Goal: Check status: Check status

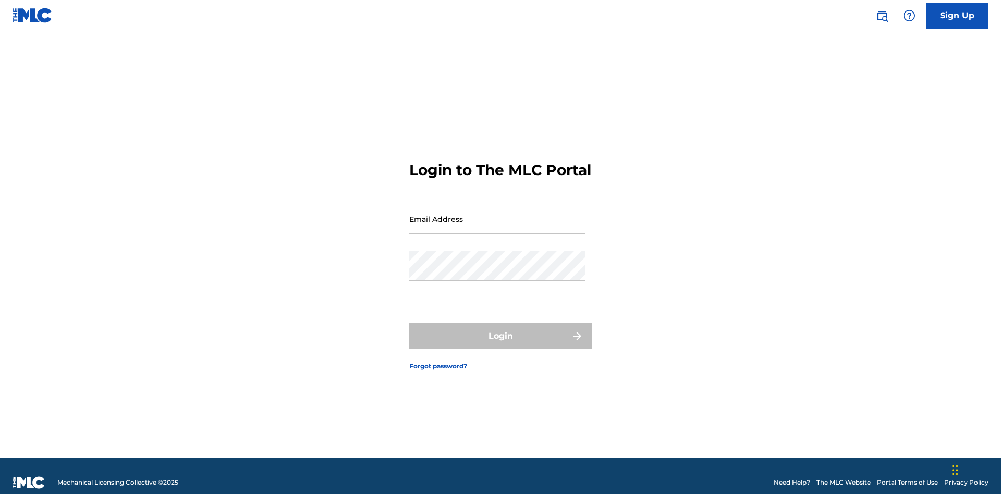
scroll to position [14, 0]
click at [498, 214] on input "Email Address" at bounding box center [497, 219] width 176 height 30
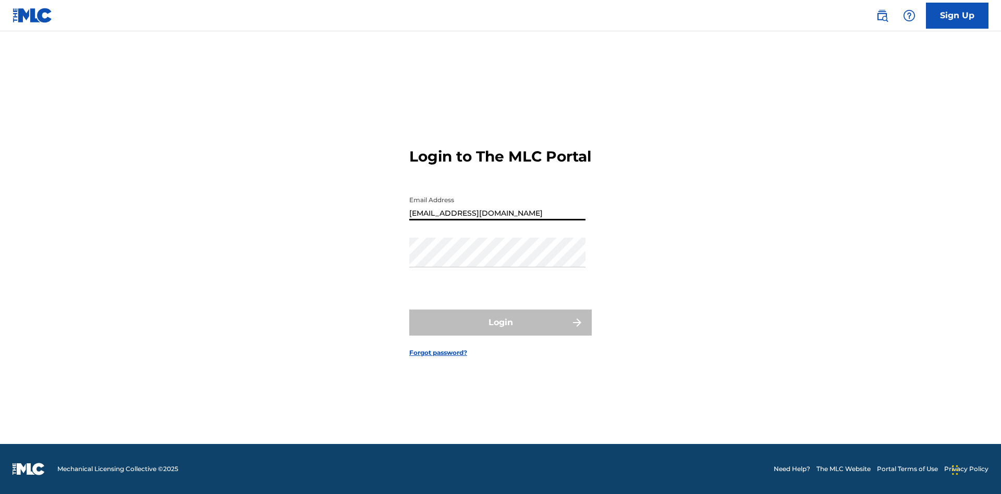
type input "[EMAIL_ADDRESS][DOMAIN_NAME]"
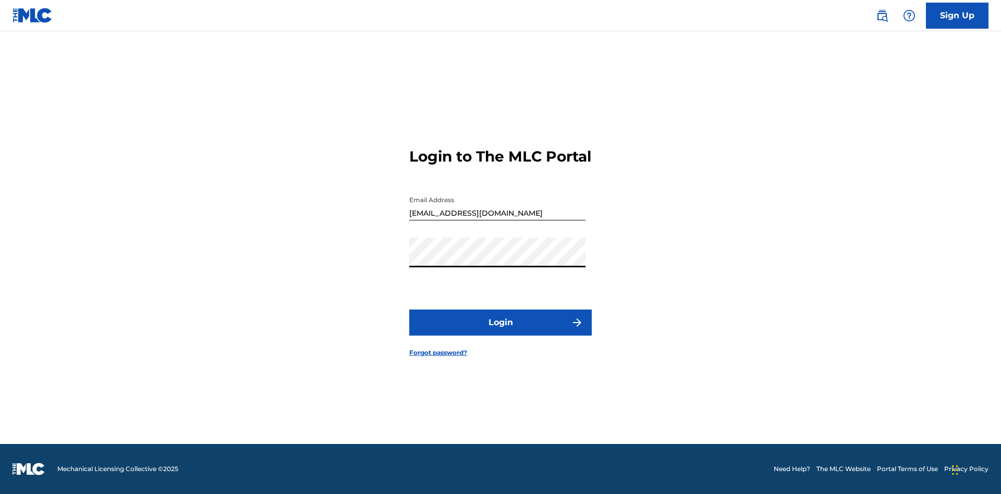
click at [501, 332] on button "Login" at bounding box center [500, 323] width 183 height 26
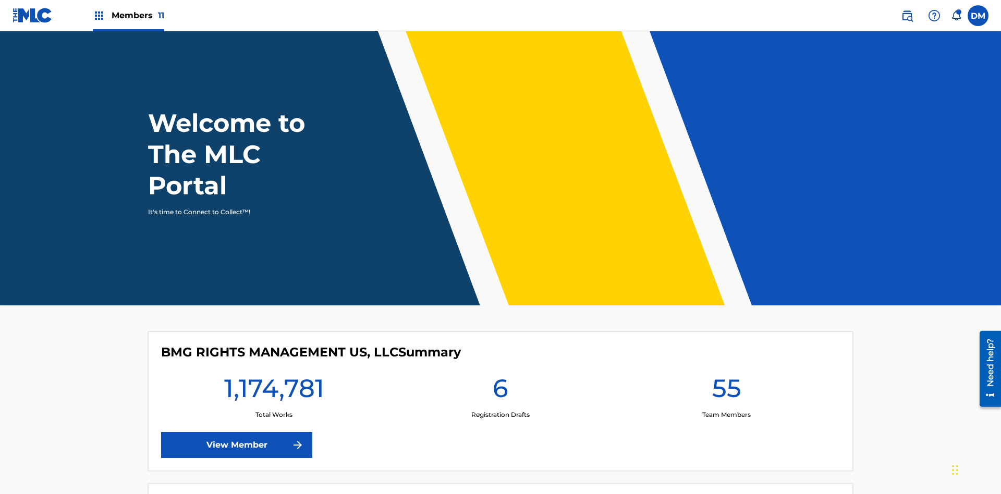
scroll to position [45, 0]
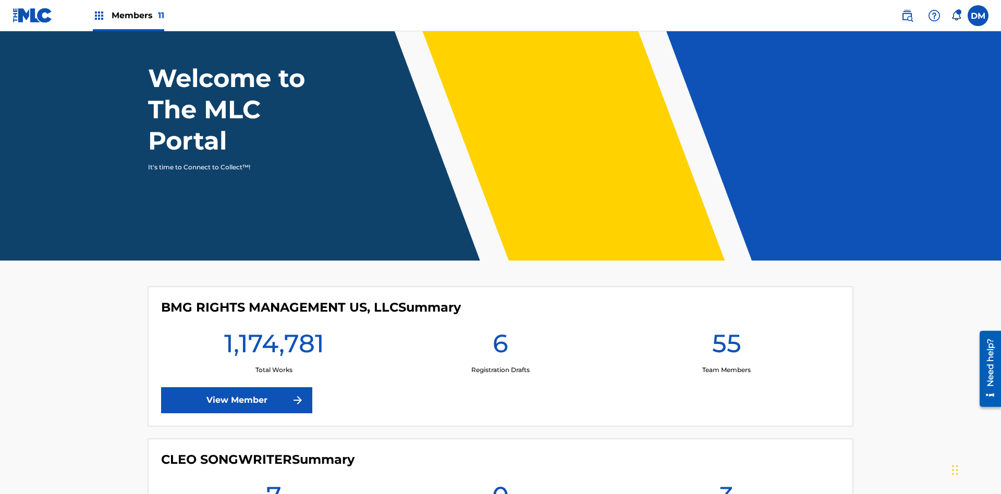
click at [128, 15] on span "Members 11" at bounding box center [138, 15] width 53 height 12
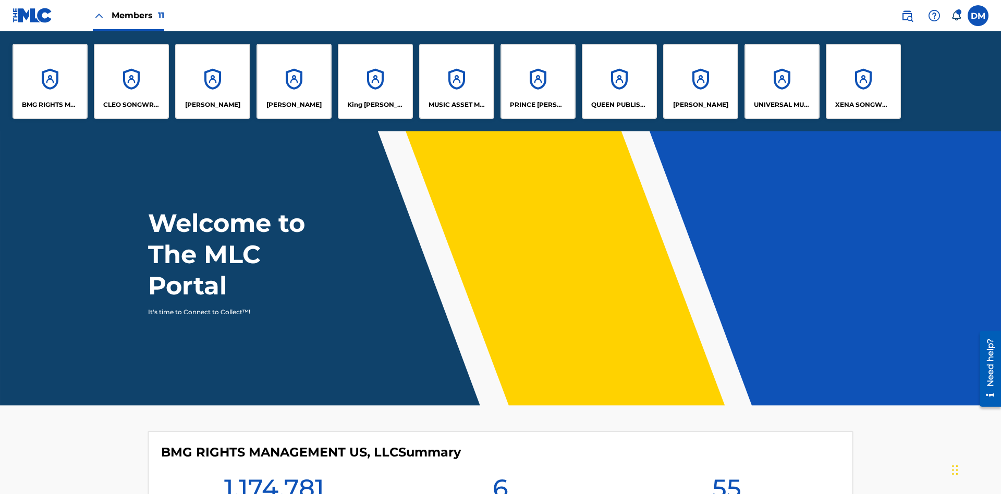
click at [782, 105] on p "UNIVERSAL MUSIC PUB GROUP" at bounding box center [782, 104] width 57 height 9
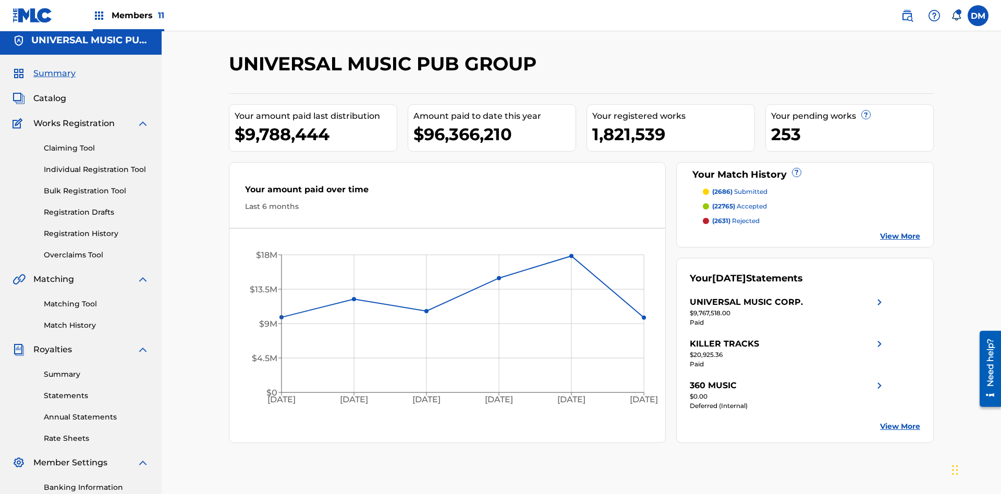
click at [54, 69] on span "Summary" at bounding box center [54, 73] width 42 height 13
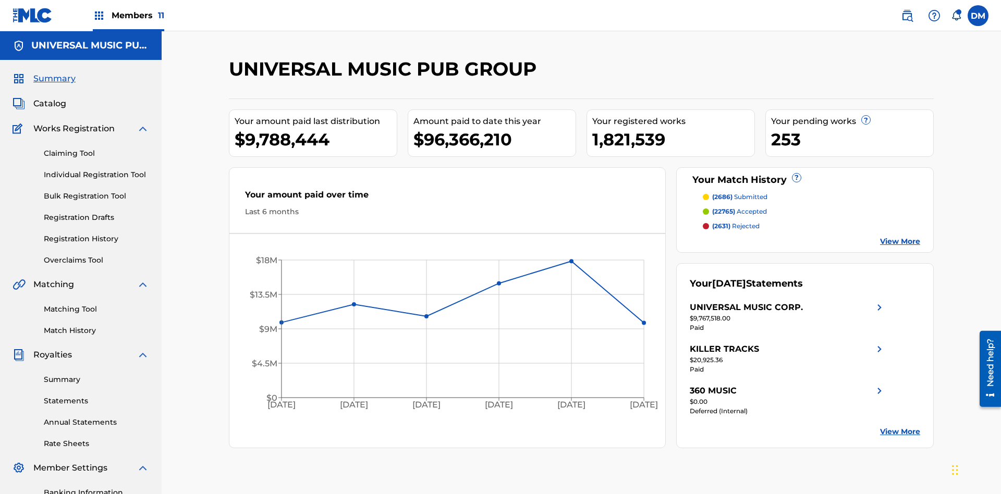
scroll to position [130, 0]
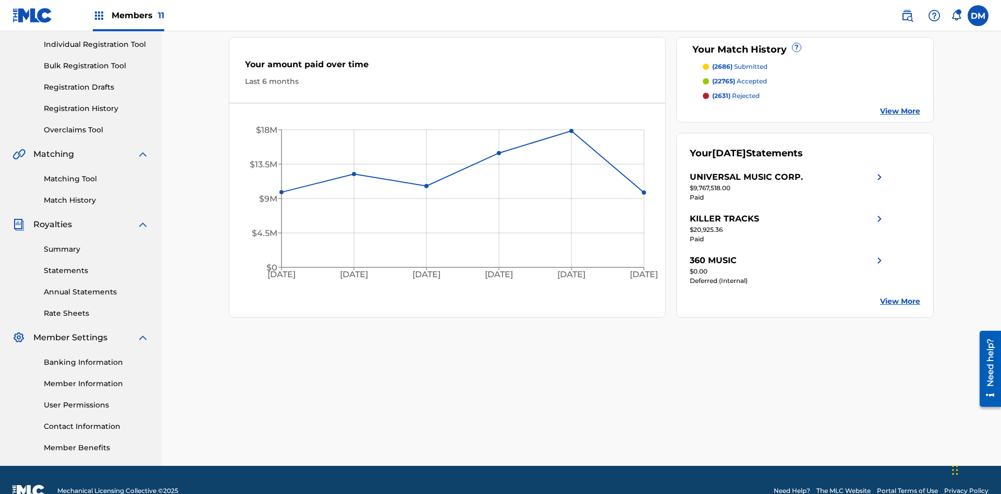
click at [722, 67] on span "(2686)" at bounding box center [723, 67] width 20 height 8
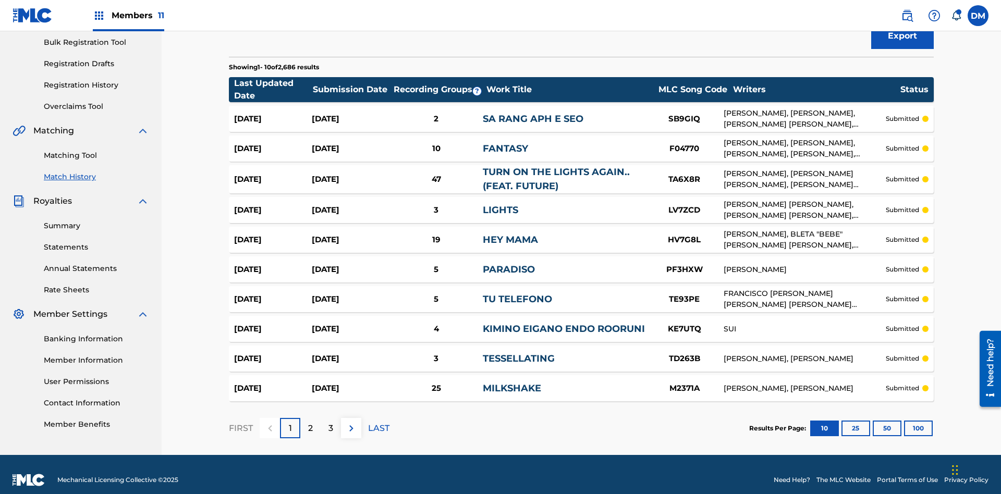
click at [895, 8] on span "Filters ( 2 )" at bounding box center [894, 1] width 41 height 13
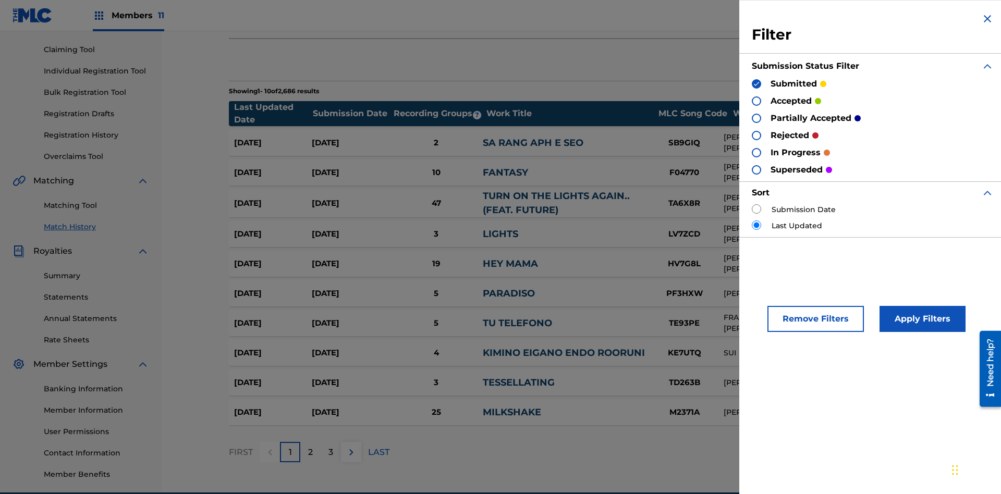
scroll to position [10, 0]
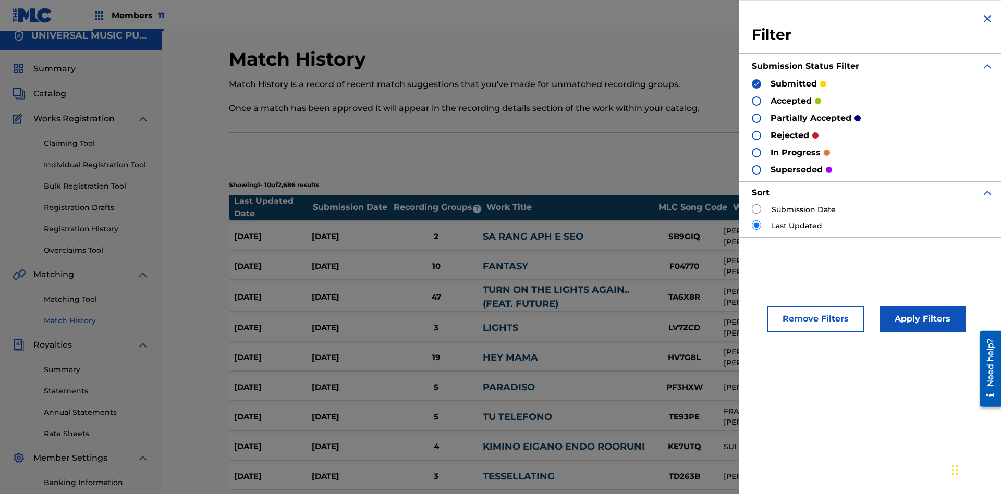
click at [54, 69] on span "Summary" at bounding box center [54, 69] width 42 height 13
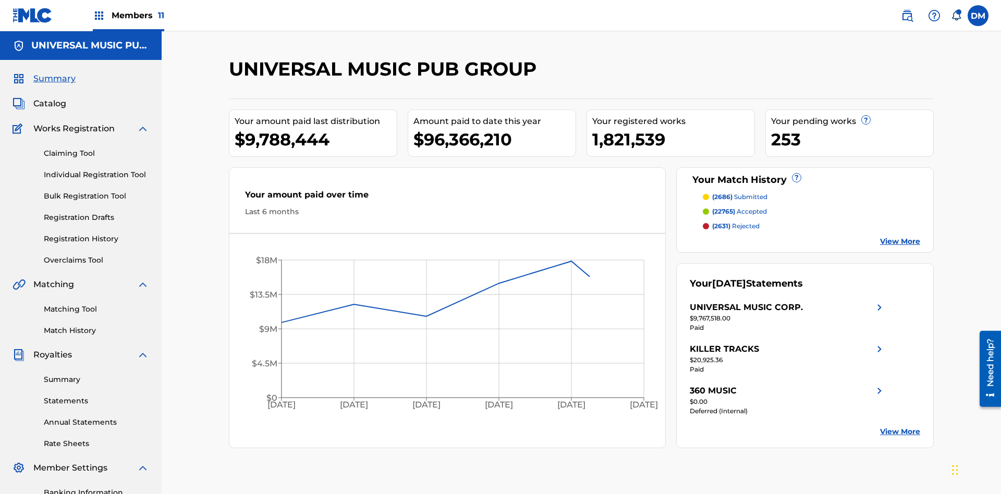
scroll to position [145, 0]
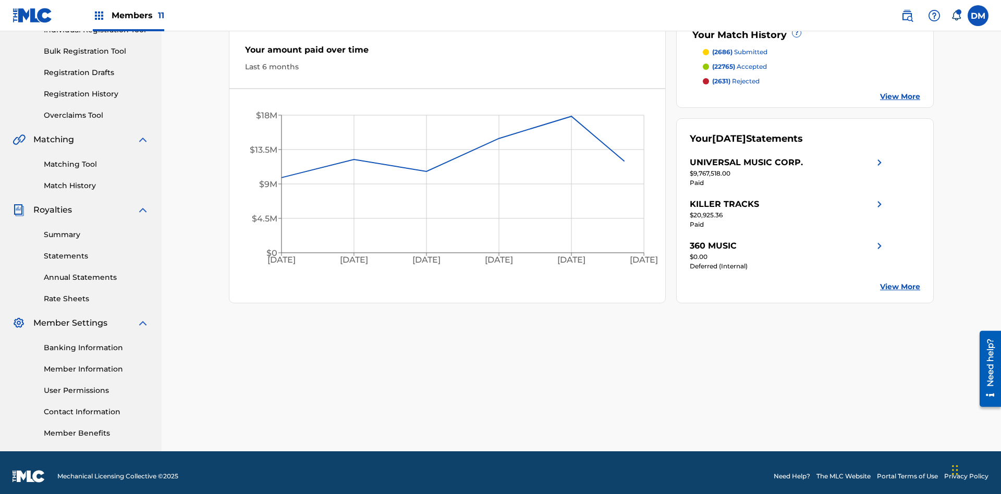
click at [723, 67] on span "(22765)" at bounding box center [724, 67] width 23 height 8
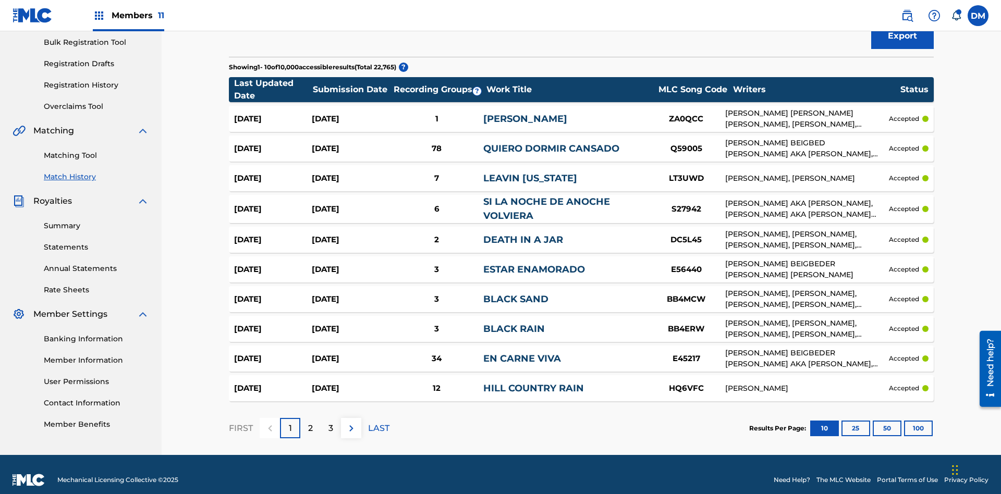
click at [895, 8] on span "Filters ( 2 )" at bounding box center [894, 1] width 41 height 13
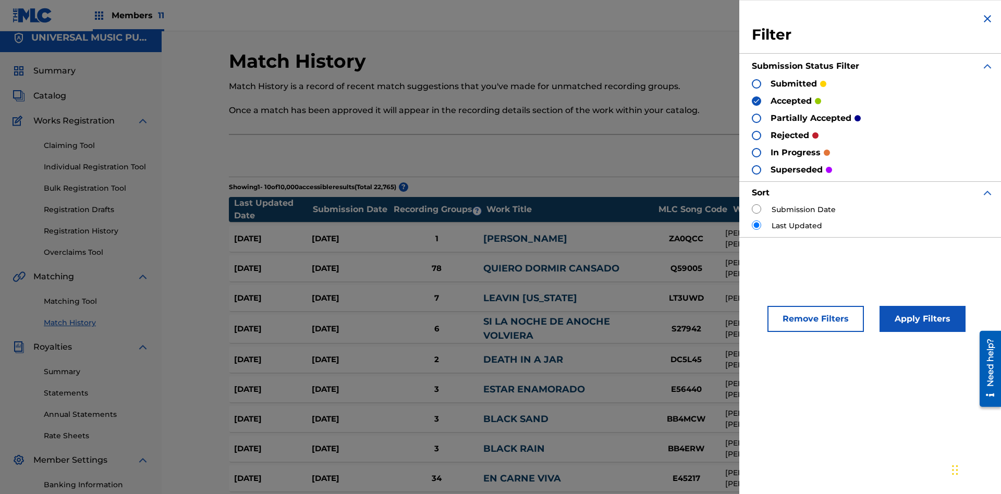
click at [54, 69] on span "Summary" at bounding box center [54, 71] width 42 height 13
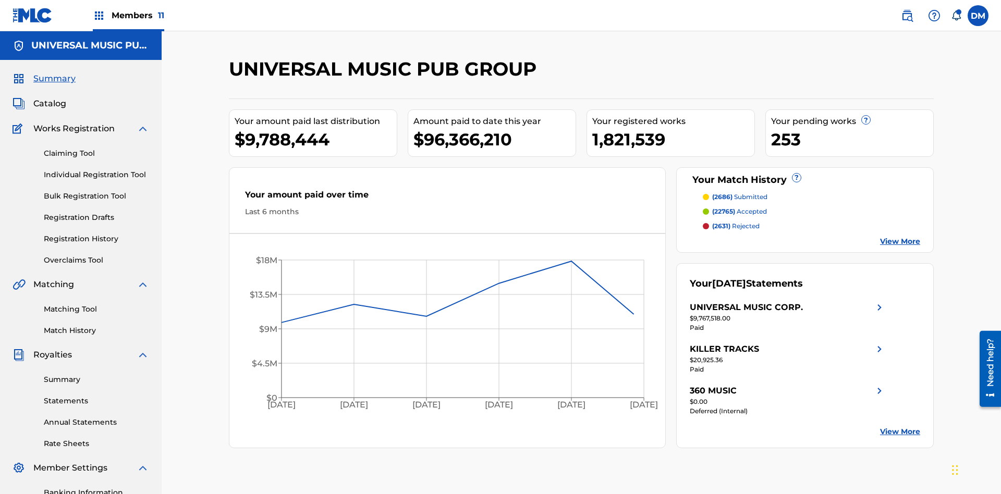
scroll to position [152, 0]
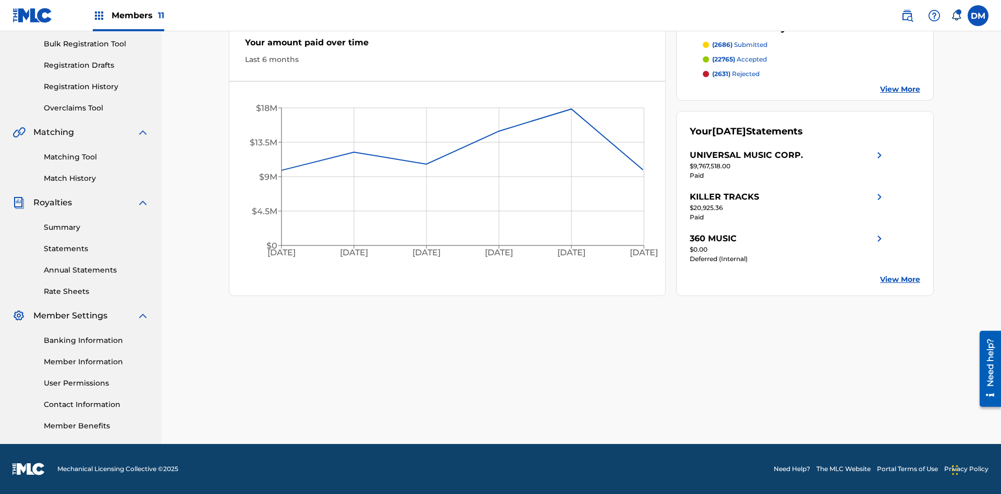
click at [721, 74] on span "(2631)" at bounding box center [722, 74] width 18 height 8
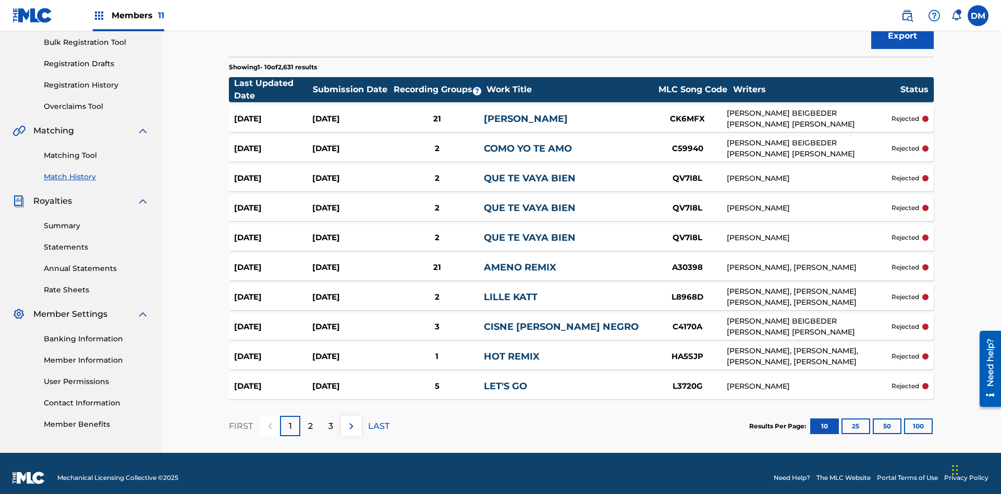
click at [895, 8] on span "Filters ( 2 )" at bounding box center [894, 1] width 41 height 13
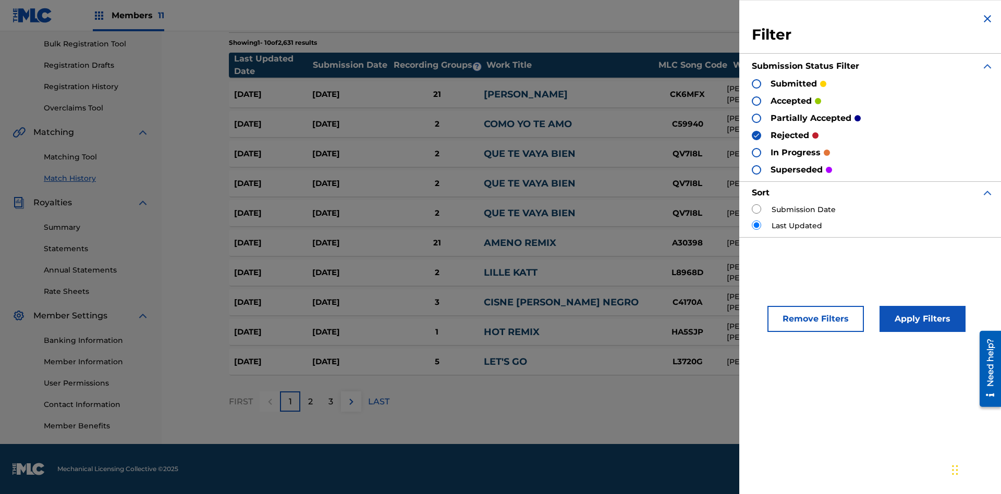
scroll to position [102, 0]
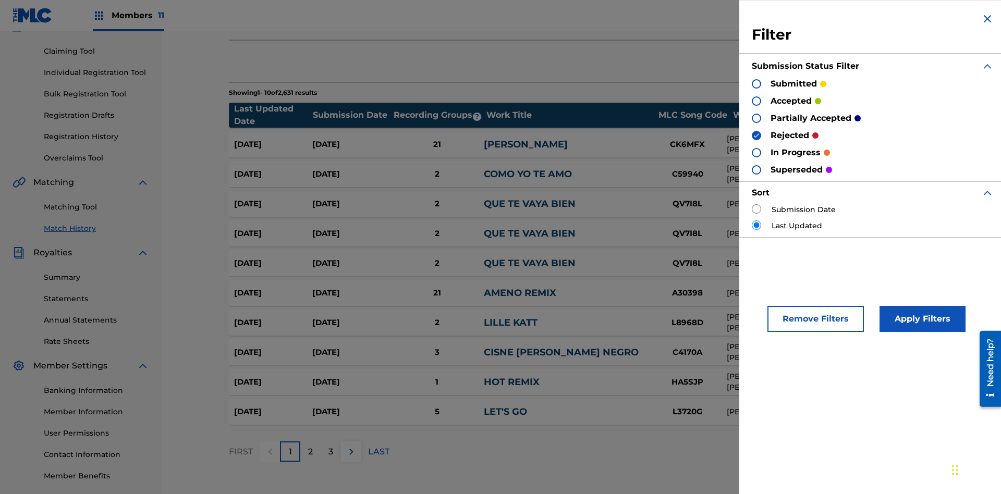
click at [988, 19] on img at bounding box center [988, 19] width 13 height 13
